Goal: Navigation & Orientation: Find specific page/section

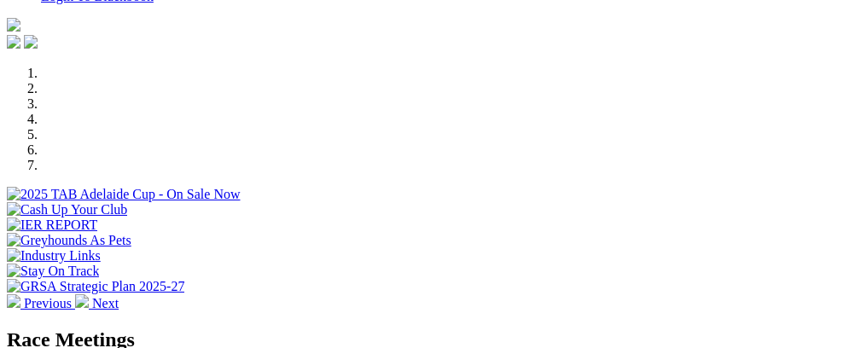
scroll to position [468, 0]
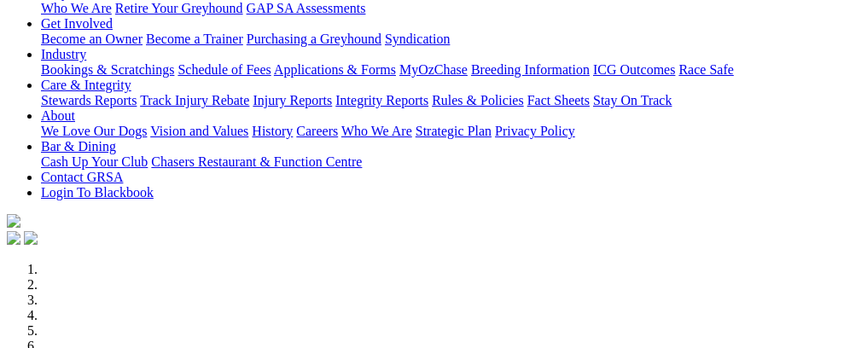
scroll to position [337, 0]
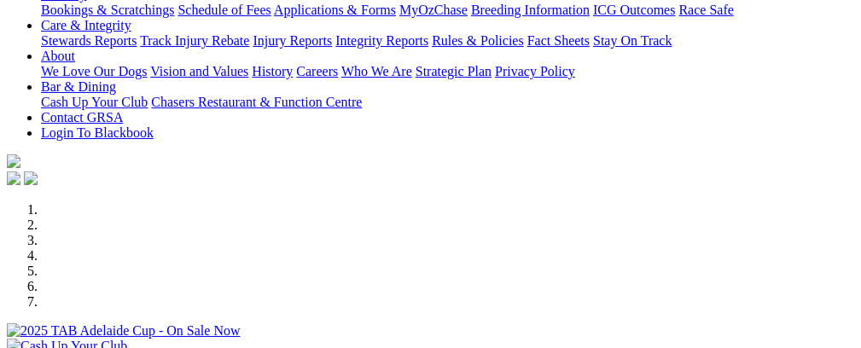
select select "NT"
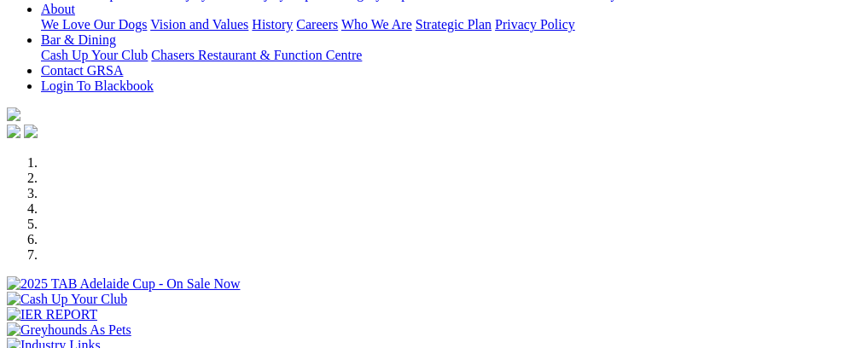
scroll to position [378, 0]
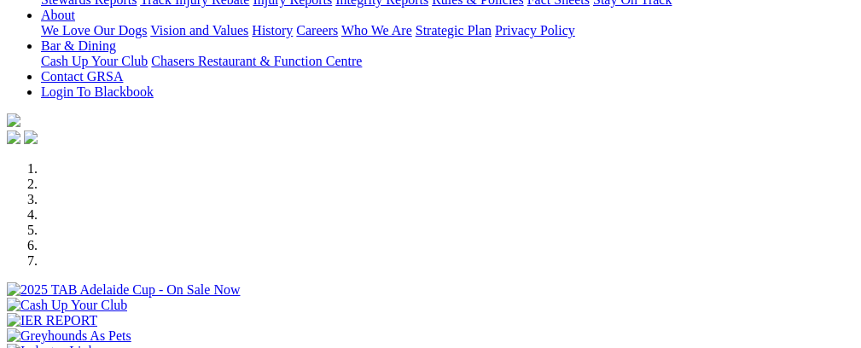
select select "NT"
